Goal: Information Seeking & Learning: Learn about a topic

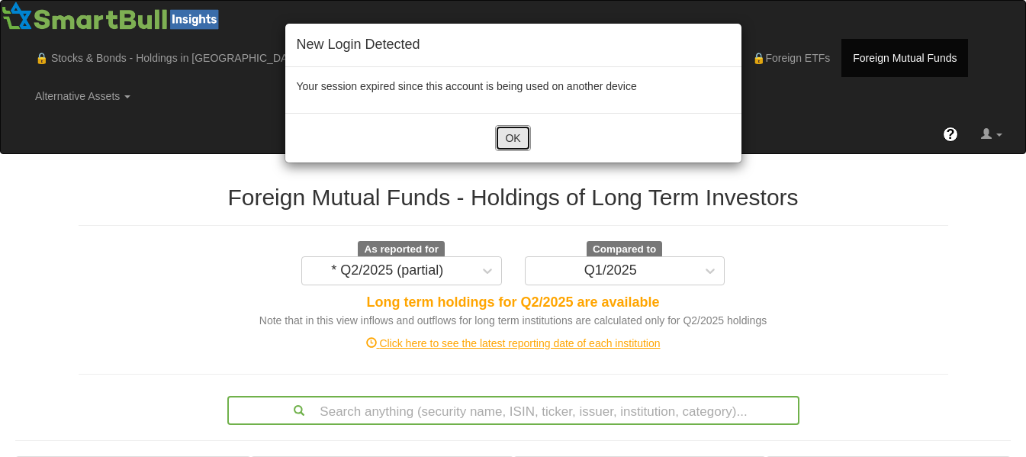
click at [507, 144] on button "OK" at bounding box center [512, 138] width 35 height 26
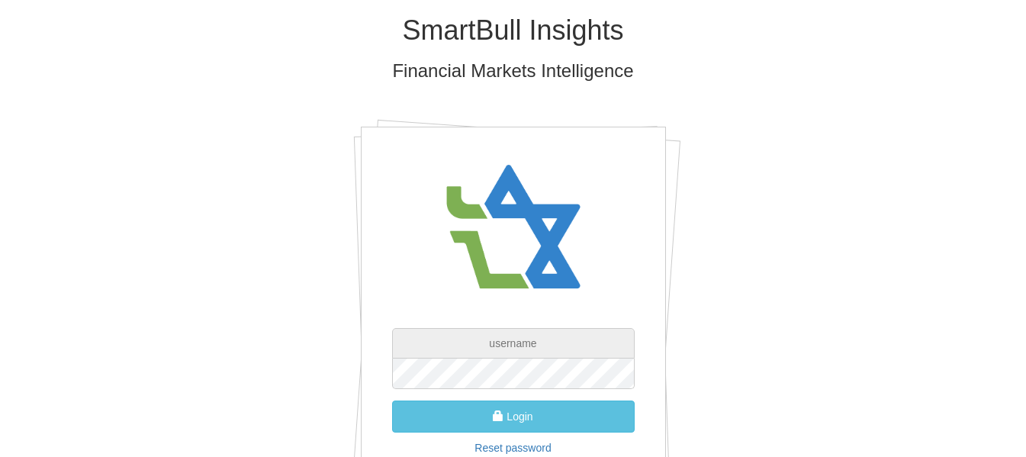
type input "[EMAIL_ADDRESS][PERSON_NAME][DOMAIN_NAME]"
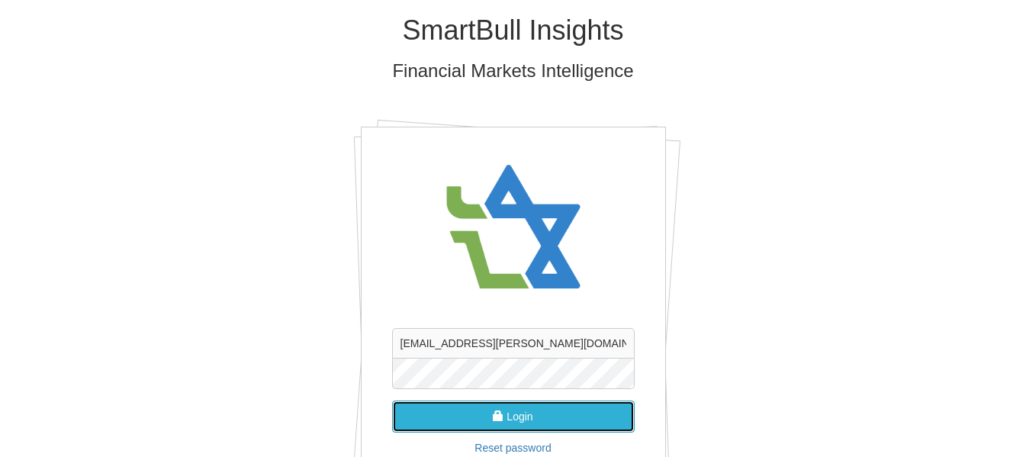
click at [541, 417] on button "Login" at bounding box center [513, 416] width 243 height 32
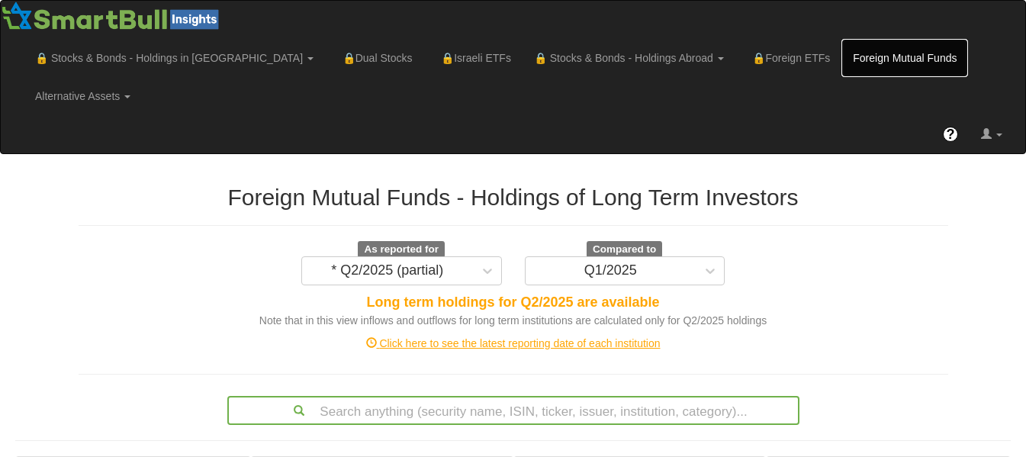
click at [841, 53] on link "Foreign Mutual Funds" at bounding box center [904, 58] width 127 height 38
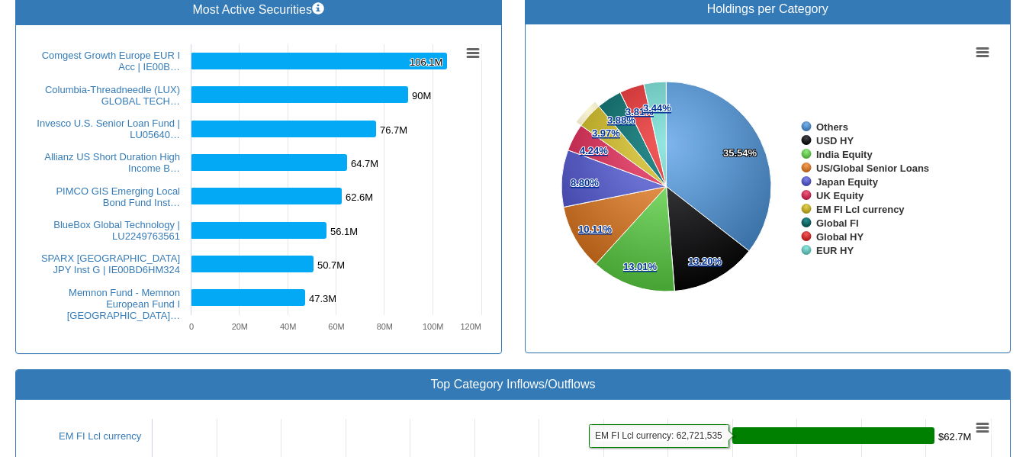
scroll to position [575, 0]
